Goal: Entertainment & Leisure: Consume media (video, audio)

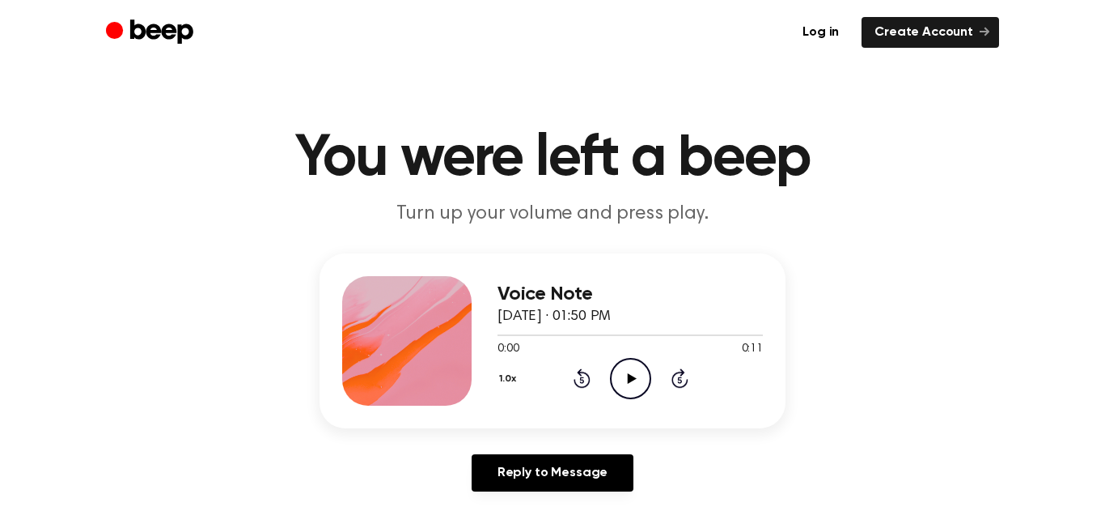
click at [629, 375] on icon at bounding box center [631, 378] width 9 height 11
click at [639, 375] on icon "Play Audio" at bounding box center [630, 378] width 41 height 41
click at [626, 371] on icon "Play Audio" at bounding box center [630, 378] width 41 height 41
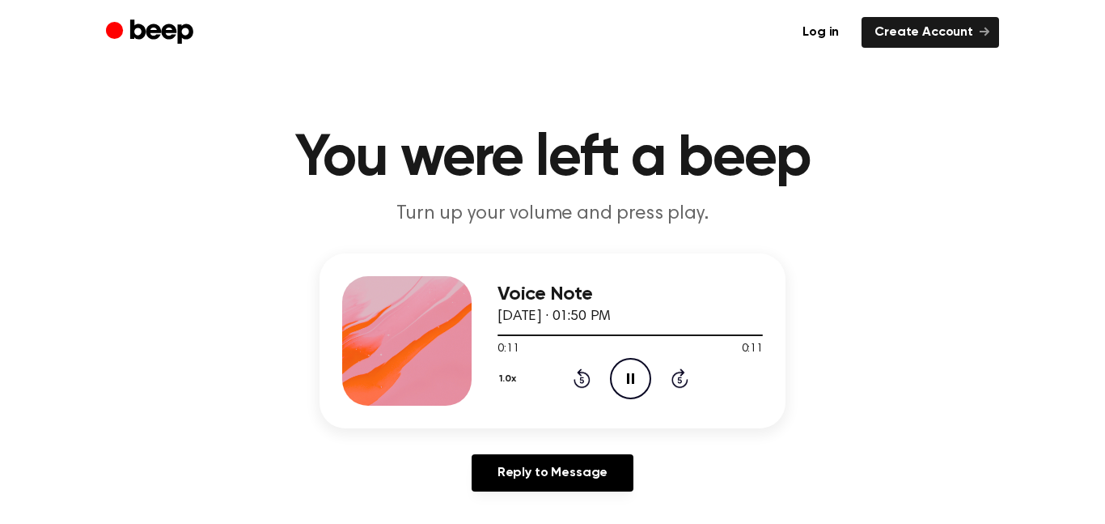
click at [626, 371] on icon "Pause Audio" at bounding box center [630, 378] width 41 height 41
click at [626, 371] on icon "Play Audio" at bounding box center [630, 378] width 41 height 41
click at [634, 375] on icon "Play Audio" at bounding box center [630, 378] width 41 height 41
click at [631, 375] on icon at bounding box center [630, 378] width 7 height 11
click at [631, 375] on icon at bounding box center [631, 378] width 9 height 11
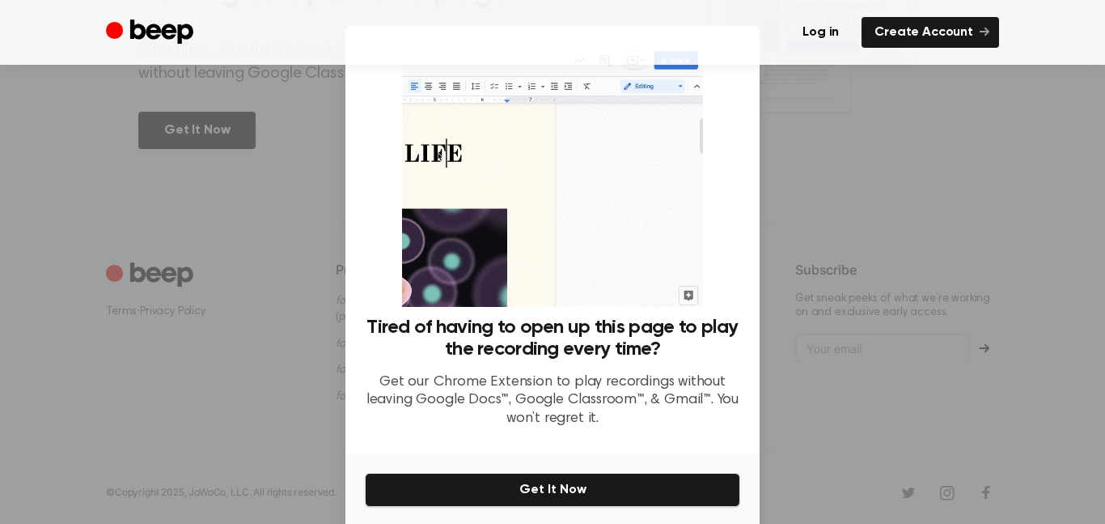
scroll to position [61, 0]
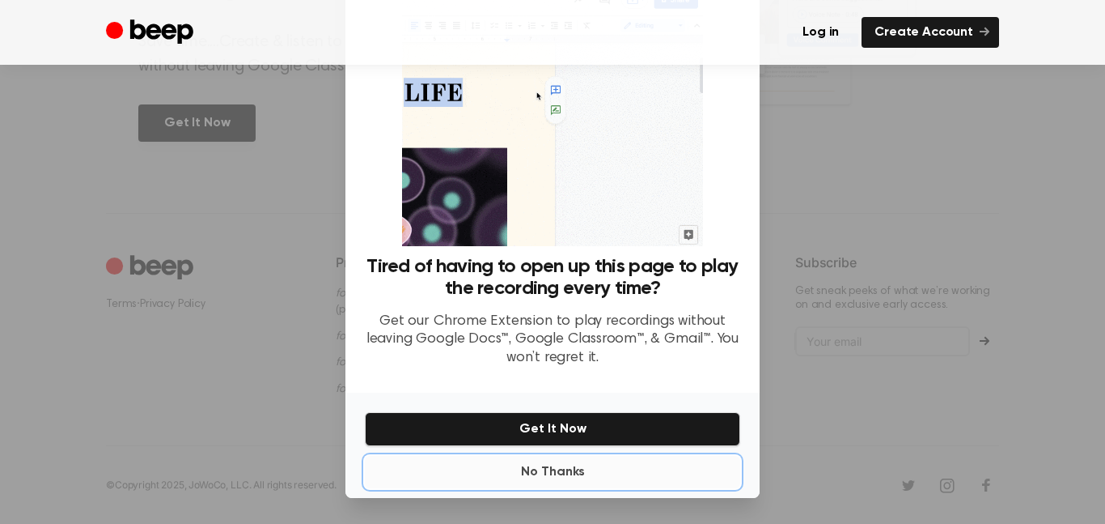
click at [536, 468] on button "No Thanks" at bounding box center [552, 472] width 375 height 32
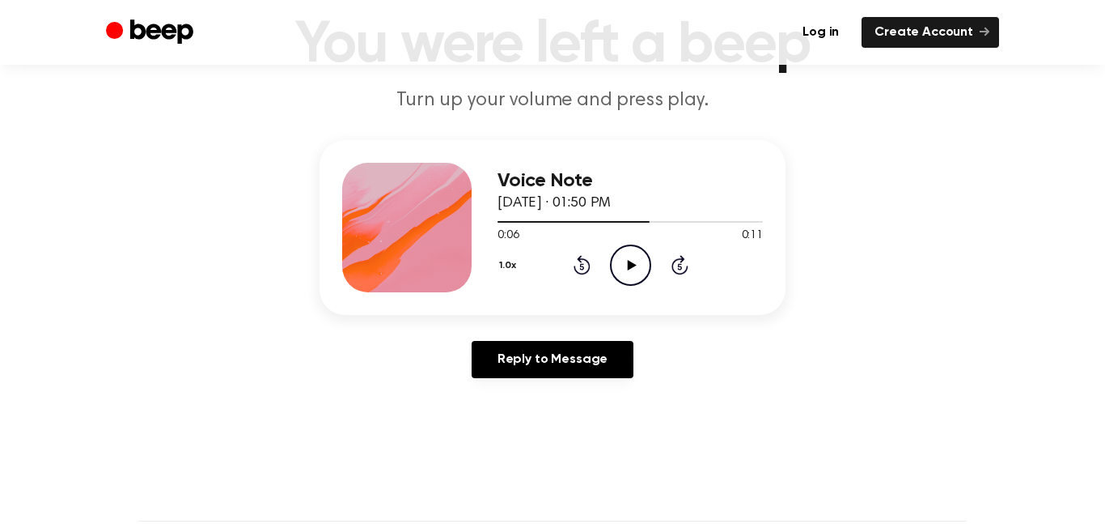
scroll to position [0, 0]
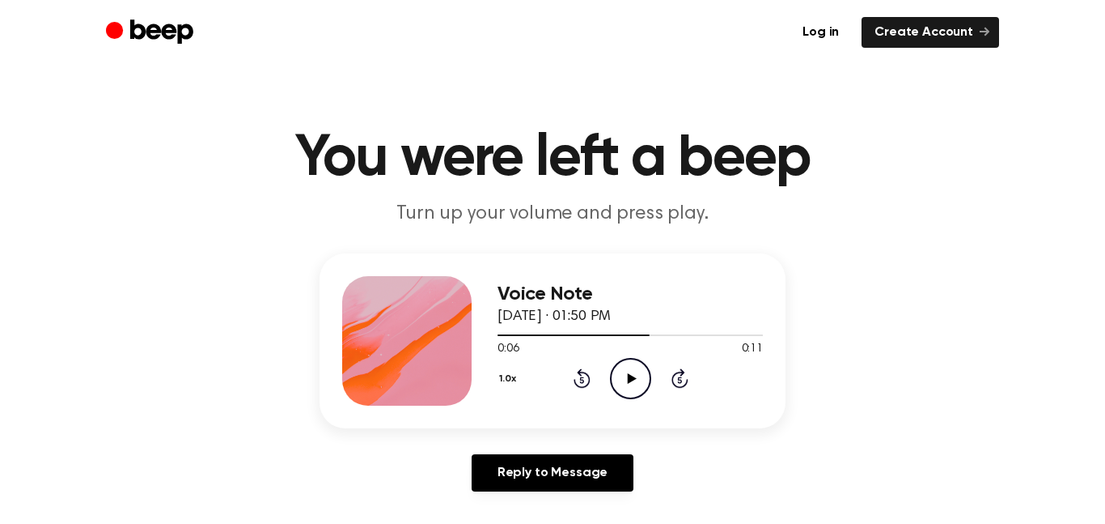
click at [631, 372] on icon "Play Audio" at bounding box center [630, 378] width 41 height 41
click at [626, 381] on icon "Play Audio" at bounding box center [630, 378] width 41 height 41
click at [623, 370] on icon "Play Audio" at bounding box center [630, 378] width 41 height 41
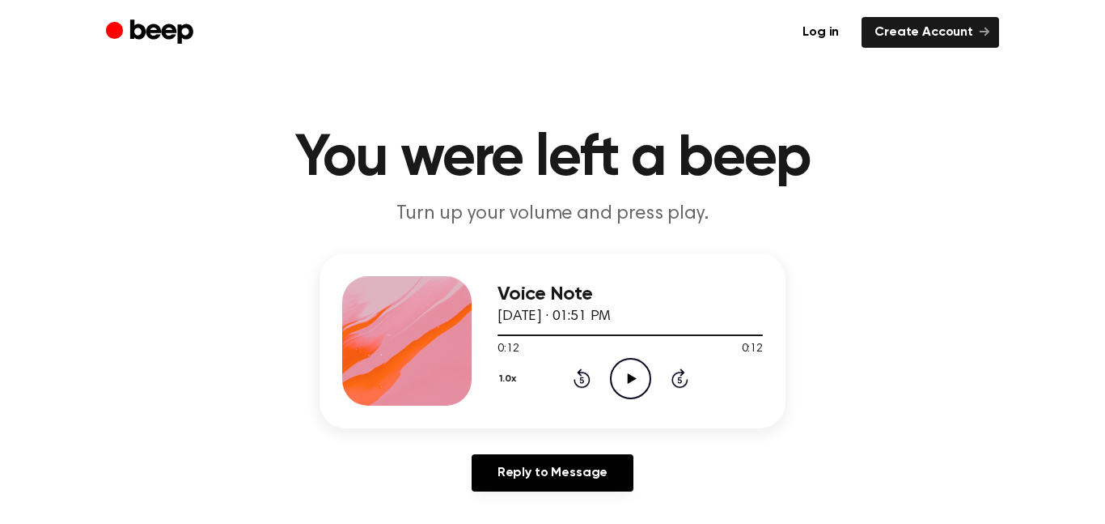
click at [623, 370] on icon "Play Audio" at bounding box center [630, 378] width 41 height 41
click at [643, 380] on icon "Play Audio" at bounding box center [630, 378] width 41 height 41
click at [625, 385] on icon "Play Audio" at bounding box center [630, 378] width 41 height 41
click at [634, 375] on icon "Play Audio" at bounding box center [630, 378] width 41 height 41
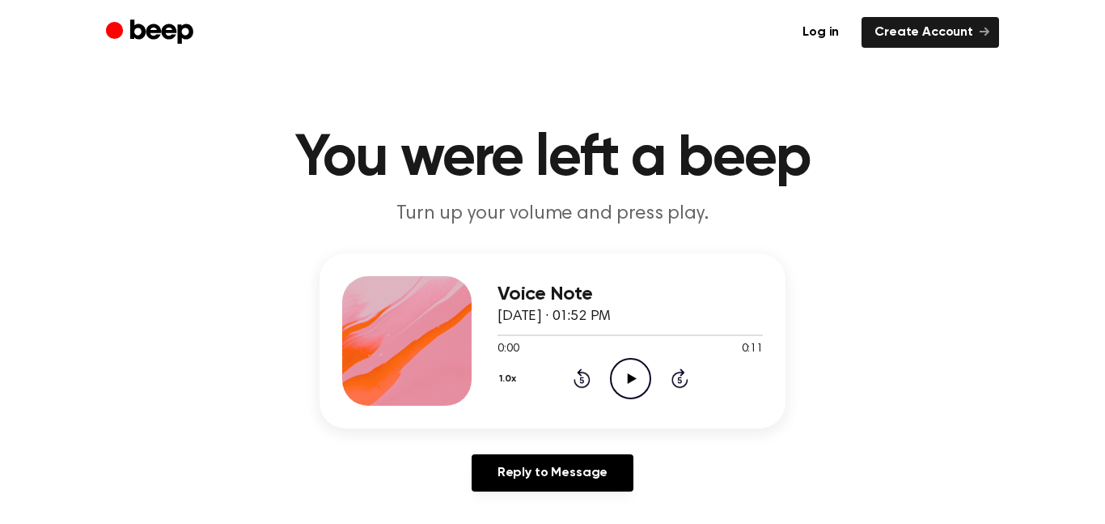
click at [620, 374] on icon "Play Audio" at bounding box center [630, 378] width 41 height 41
click at [621, 375] on icon "Play Audio" at bounding box center [630, 378] width 41 height 41
click at [621, 375] on icon "Pause Audio" at bounding box center [630, 378] width 41 height 41
click at [621, 375] on icon "Play Audio" at bounding box center [630, 378] width 41 height 41
click at [621, 366] on icon "Play Audio" at bounding box center [630, 378] width 41 height 41
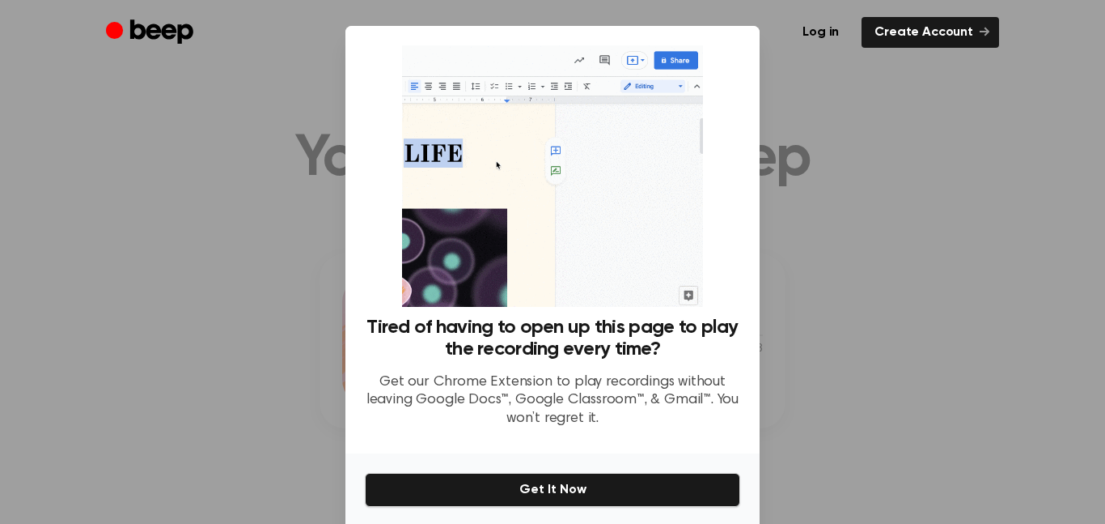
click at [175, 65] on div at bounding box center [552, 262] width 1105 height 524
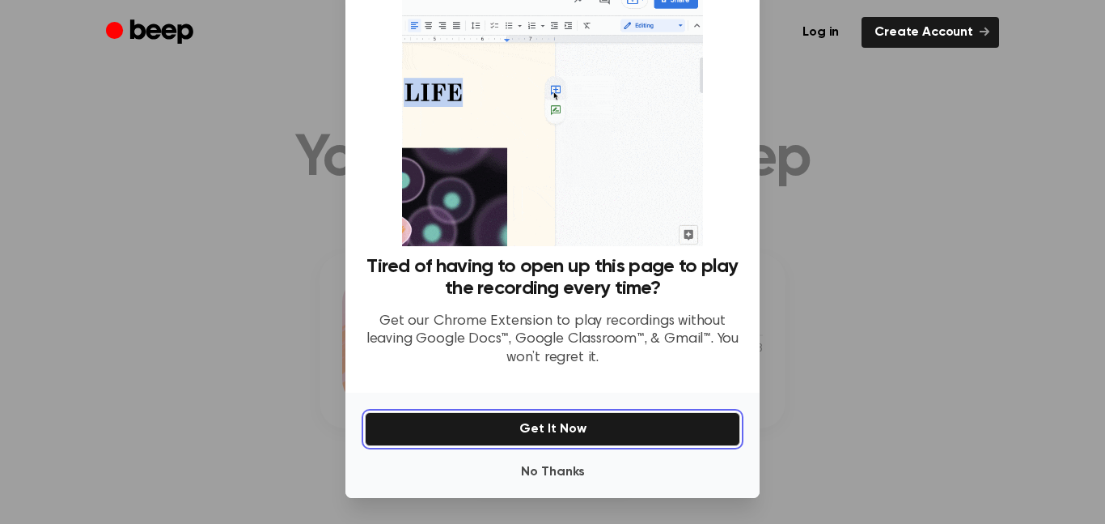
click at [465, 432] on button "Get It Now" at bounding box center [552, 429] width 375 height 34
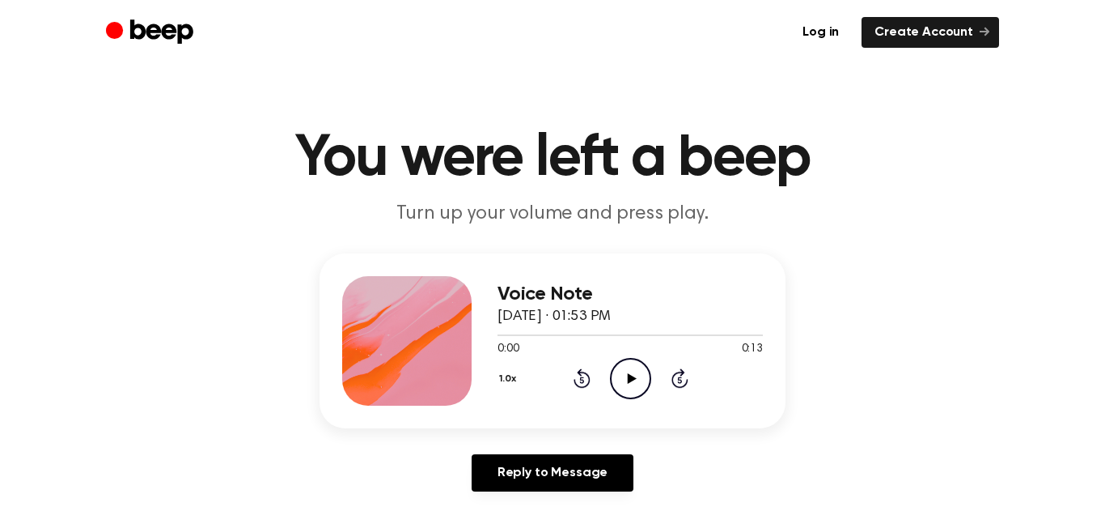
click at [622, 376] on icon "Play Audio" at bounding box center [630, 378] width 41 height 41
click at [623, 371] on icon "Play Audio" at bounding box center [630, 378] width 41 height 41
click at [614, 388] on icon "Play Audio" at bounding box center [630, 378] width 41 height 41
click at [625, 372] on icon "Pause Audio" at bounding box center [630, 378] width 41 height 41
click at [631, 375] on icon at bounding box center [631, 378] width 9 height 11
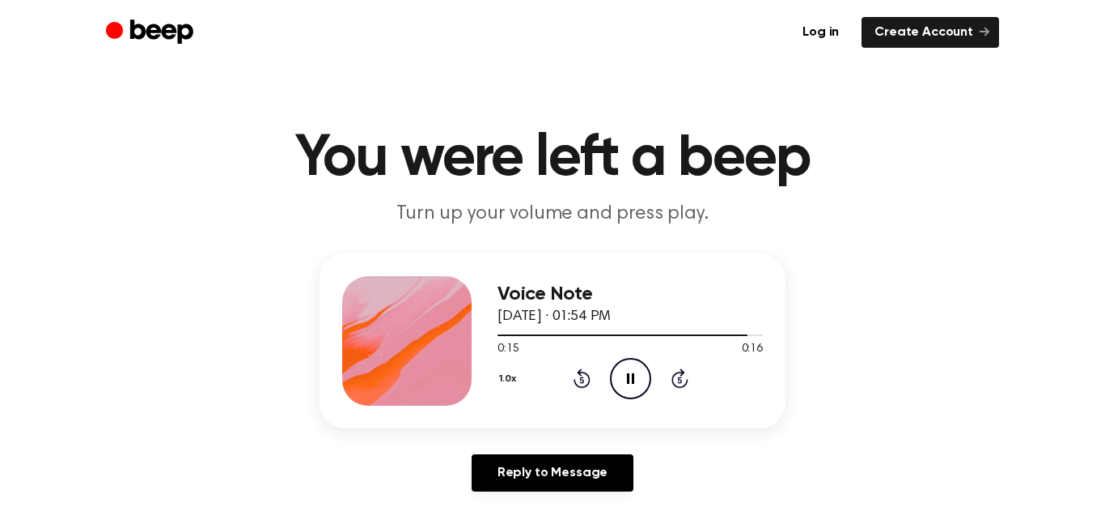
click at [583, 371] on icon "Rewind 5 seconds" at bounding box center [582, 377] width 18 height 21
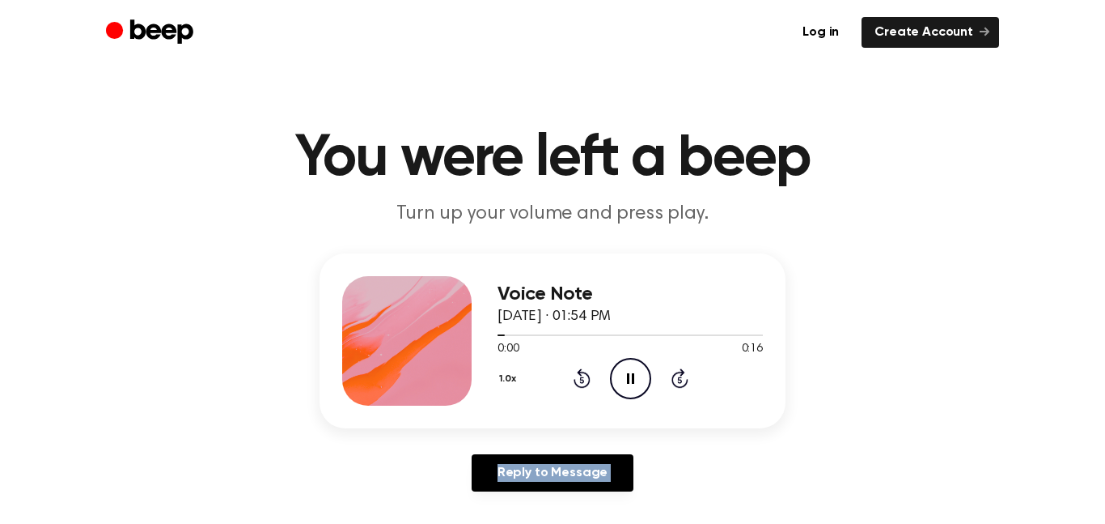
click at [583, 371] on icon "Rewind 5 seconds" at bounding box center [582, 377] width 18 height 21
click at [638, 374] on icon "Play Audio" at bounding box center [630, 378] width 41 height 41
click at [626, 378] on icon "Play Audio" at bounding box center [630, 378] width 41 height 41
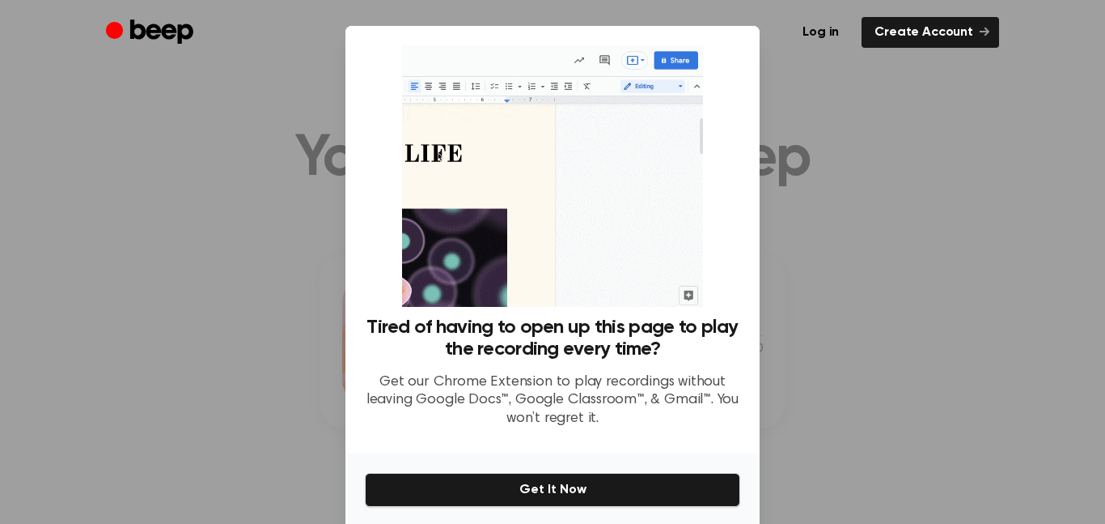
scroll to position [61, 0]
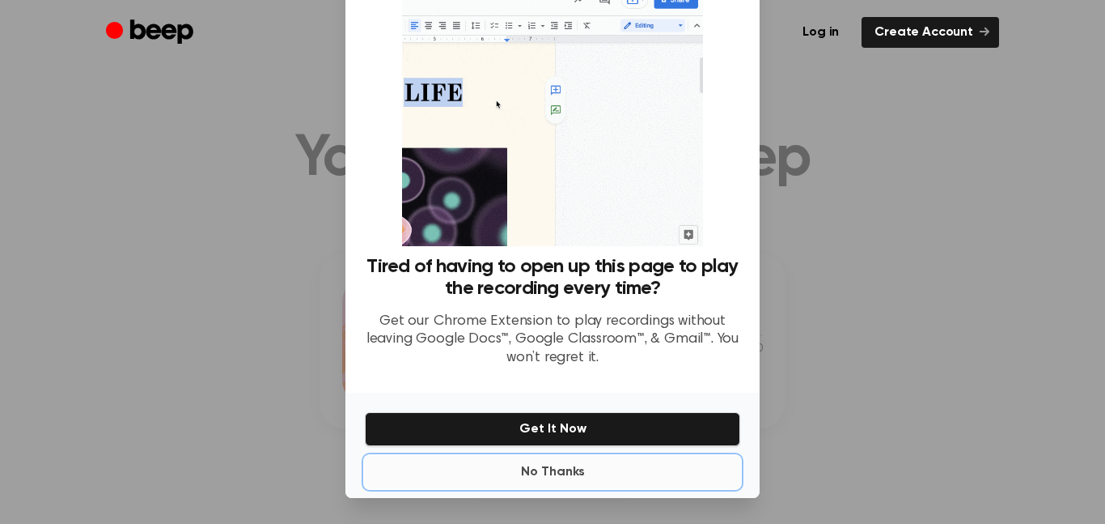
click at [558, 473] on button "No Thanks" at bounding box center [552, 472] width 375 height 32
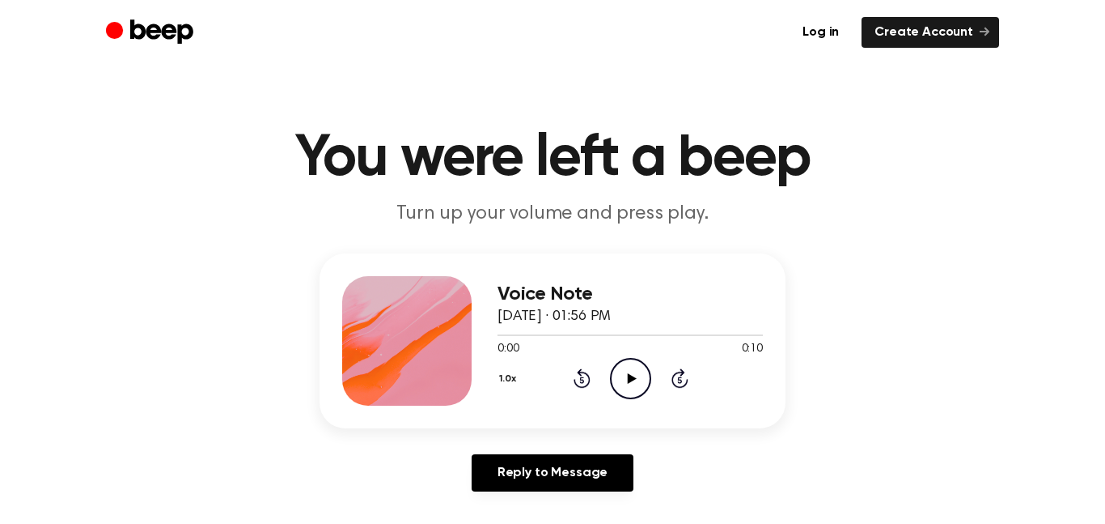
click at [636, 374] on icon "Play Audio" at bounding box center [630, 378] width 41 height 41
click at [632, 373] on icon "Play Audio" at bounding box center [630, 378] width 41 height 41
click at [625, 381] on icon "Play Audio" at bounding box center [630, 378] width 41 height 41
